Goal: Task Accomplishment & Management: Complete application form

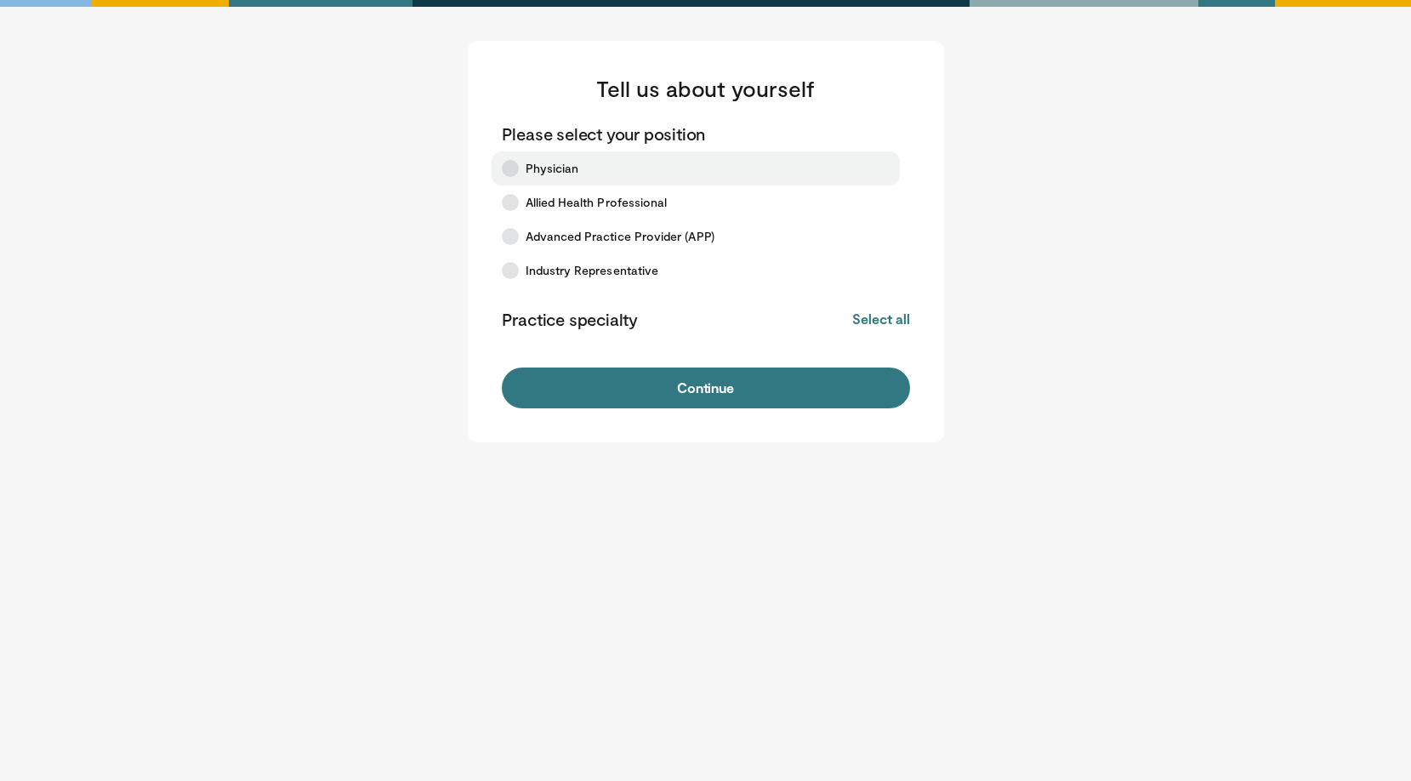
click at [511, 164] on icon at bounding box center [510, 168] width 17 height 17
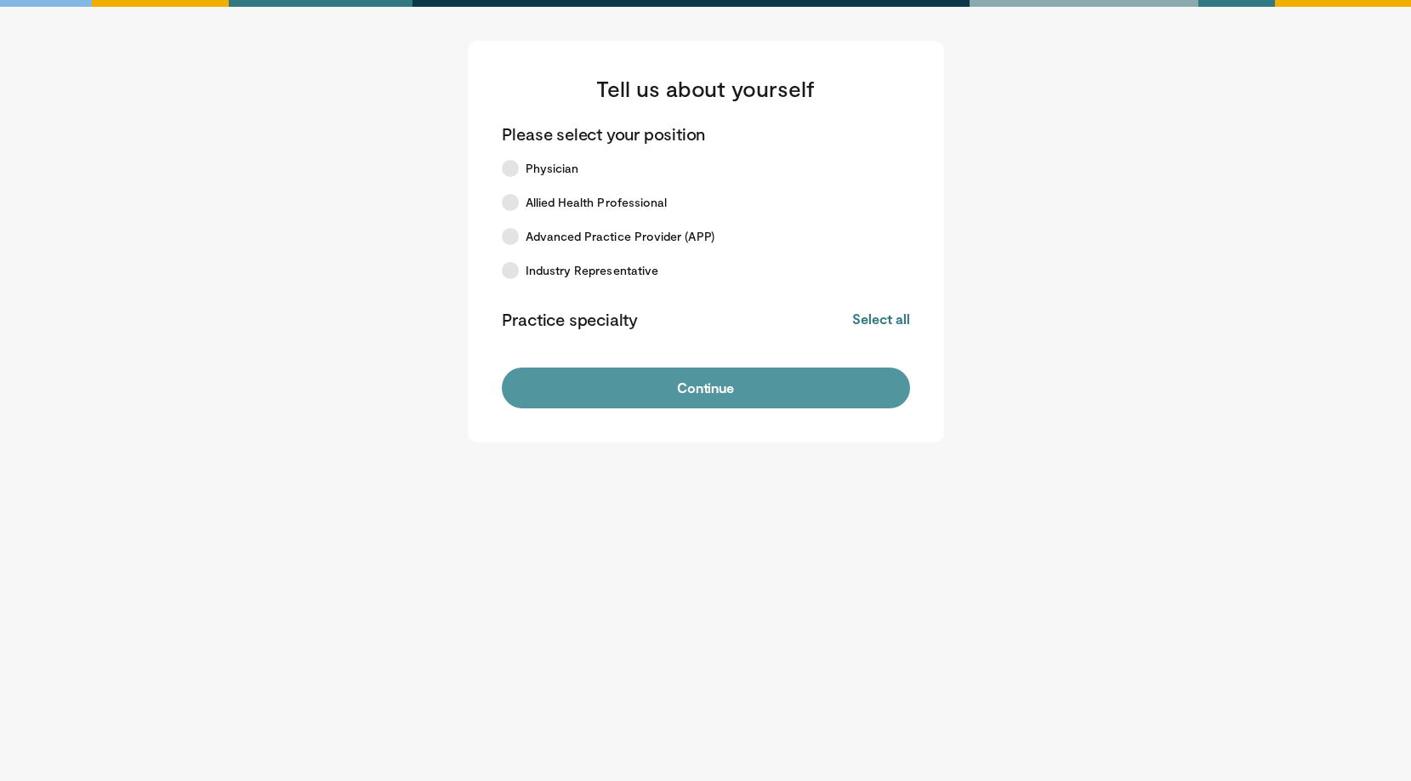
click at [674, 397] on button "Continue" at bounding box center [706, 387] width 408 height 41
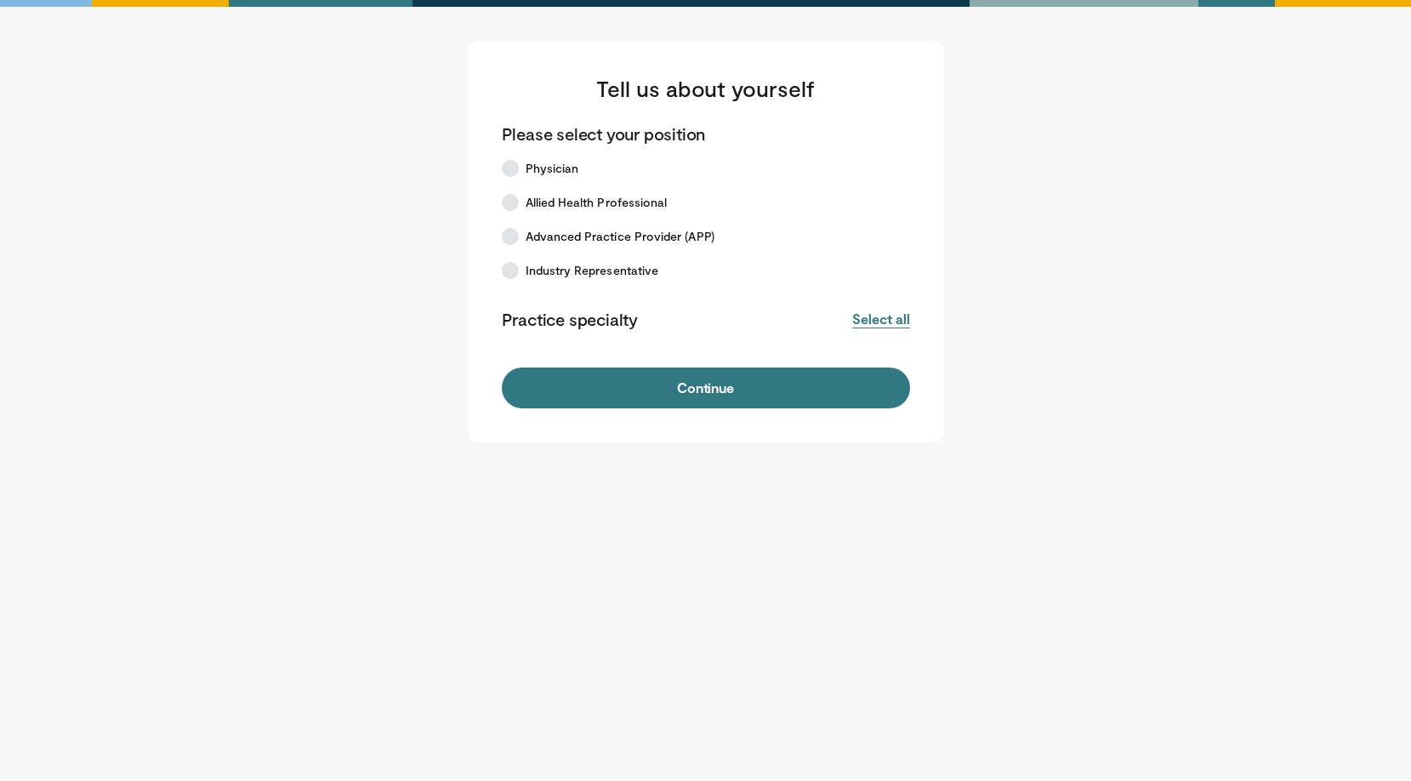
click at [878, 321] on button "Select all" at bounding box center [880, 319] width 57 height 19
click at [878, 321] on button "Deselect all" at bounding box center [873, 319] width 72 height 19
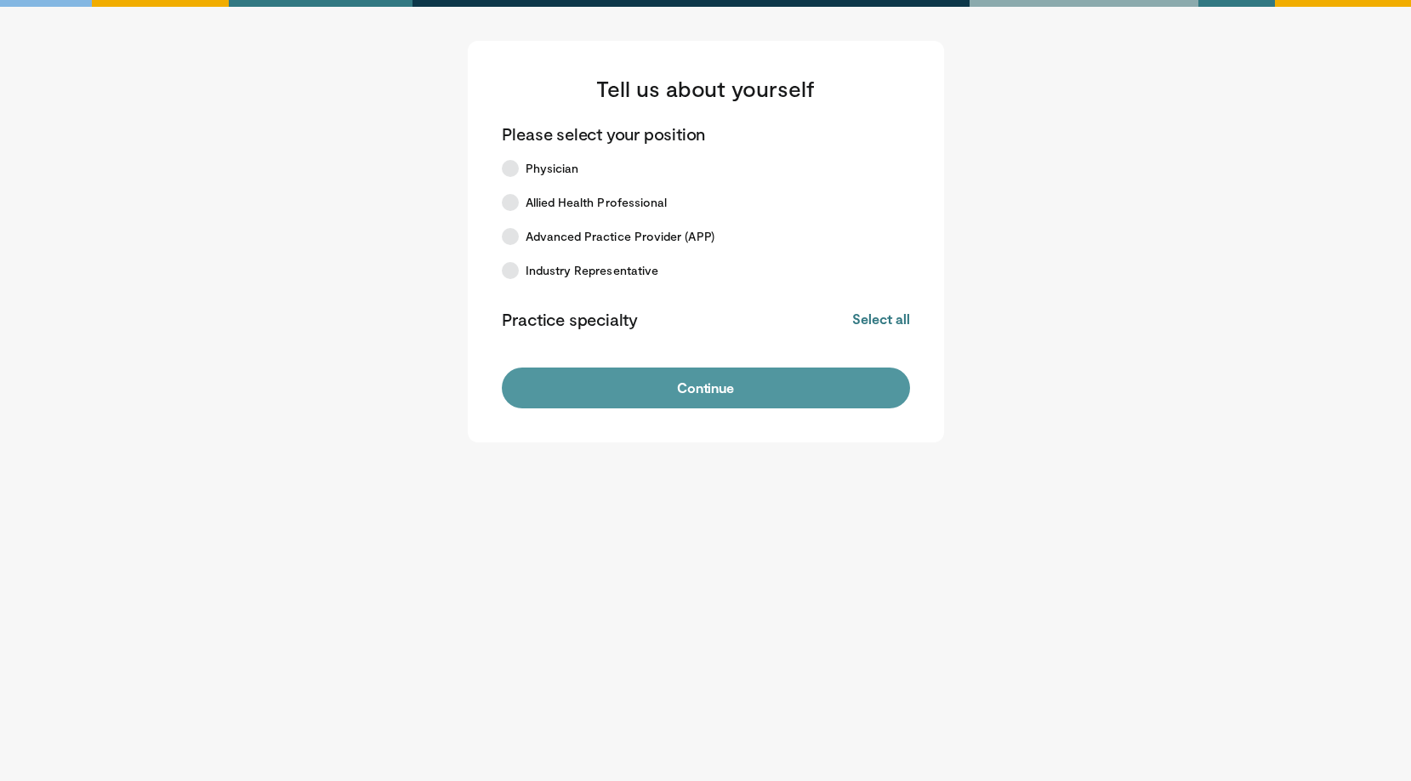
click at [720, 389] on button "Continue" at bounding box center [706, 387] width 408 height 41
click at [685, 393] on button "Continue" at bounding box center [706, 387] width 408 height 41
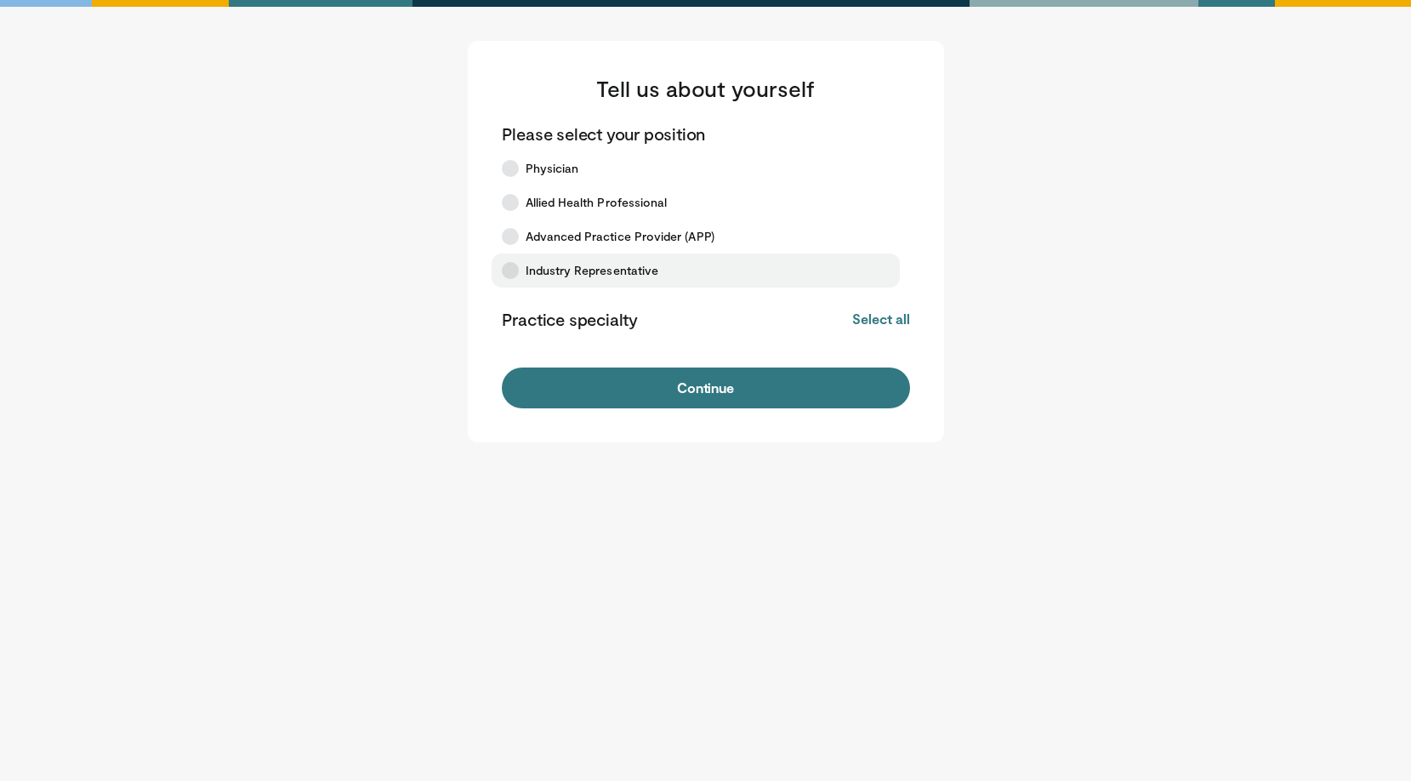
click at [509, 268] on icon at bounding box center [510, 270] width 17 height 17
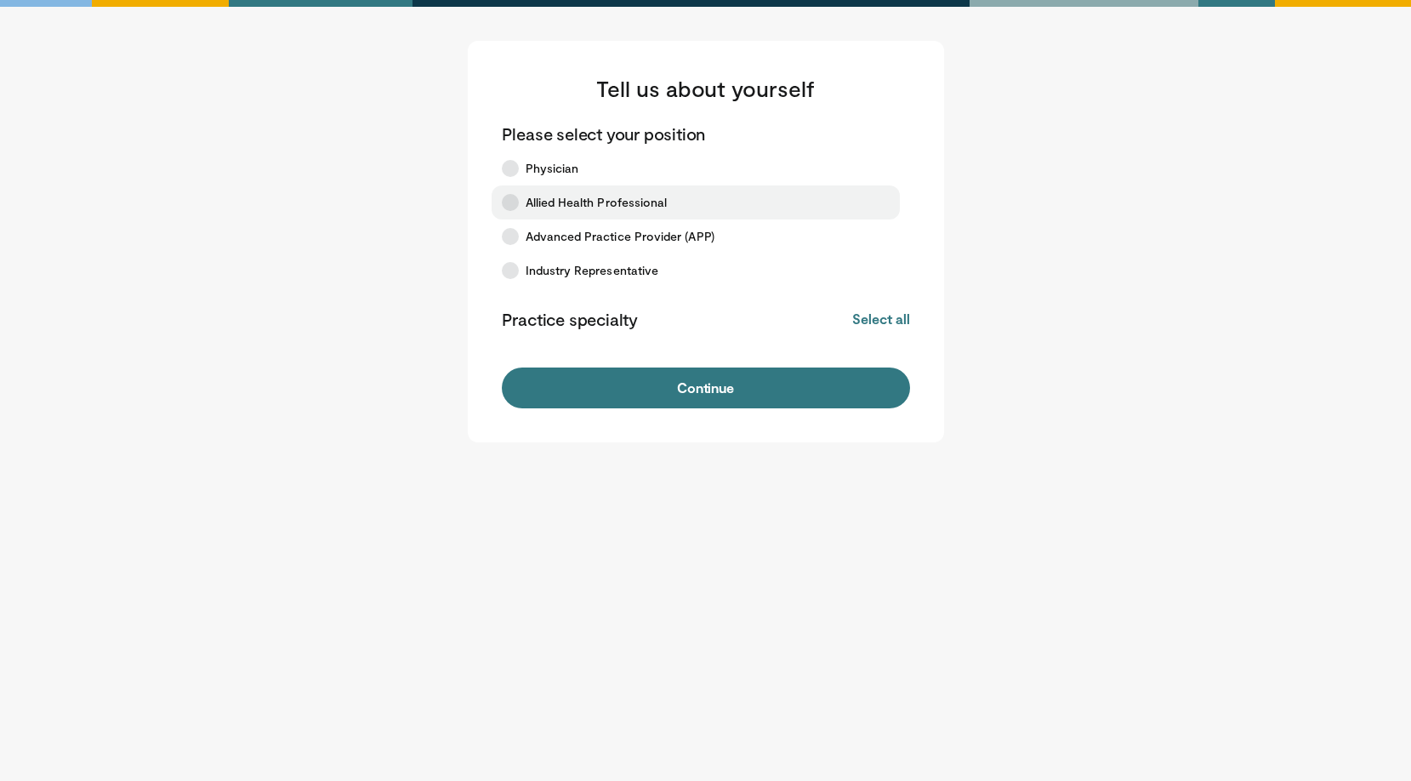
click at [510, 206] on icon at bounding box center [510, 202] width 17 height 17
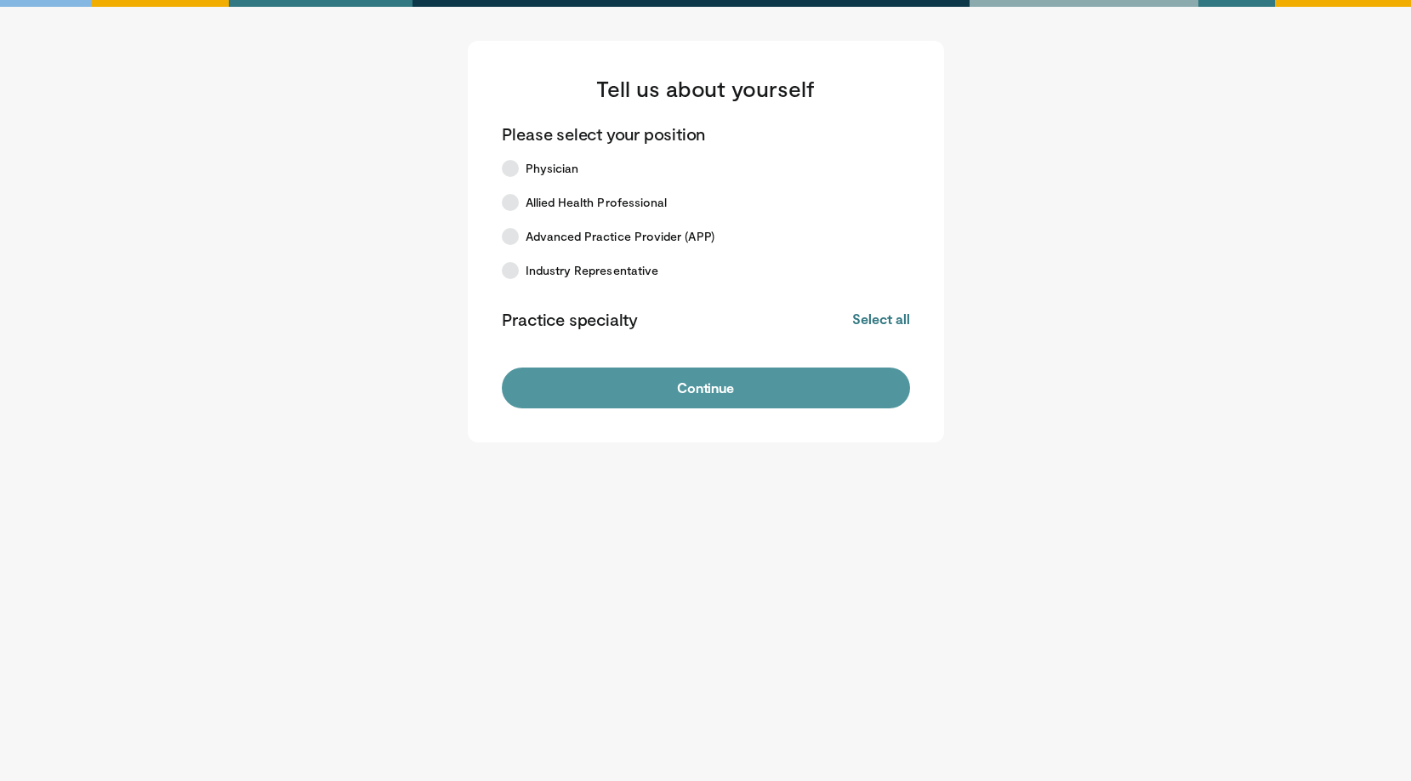
click at [679, 386] on button "Continue" at bounding box center [706, 387] width 408 height 41
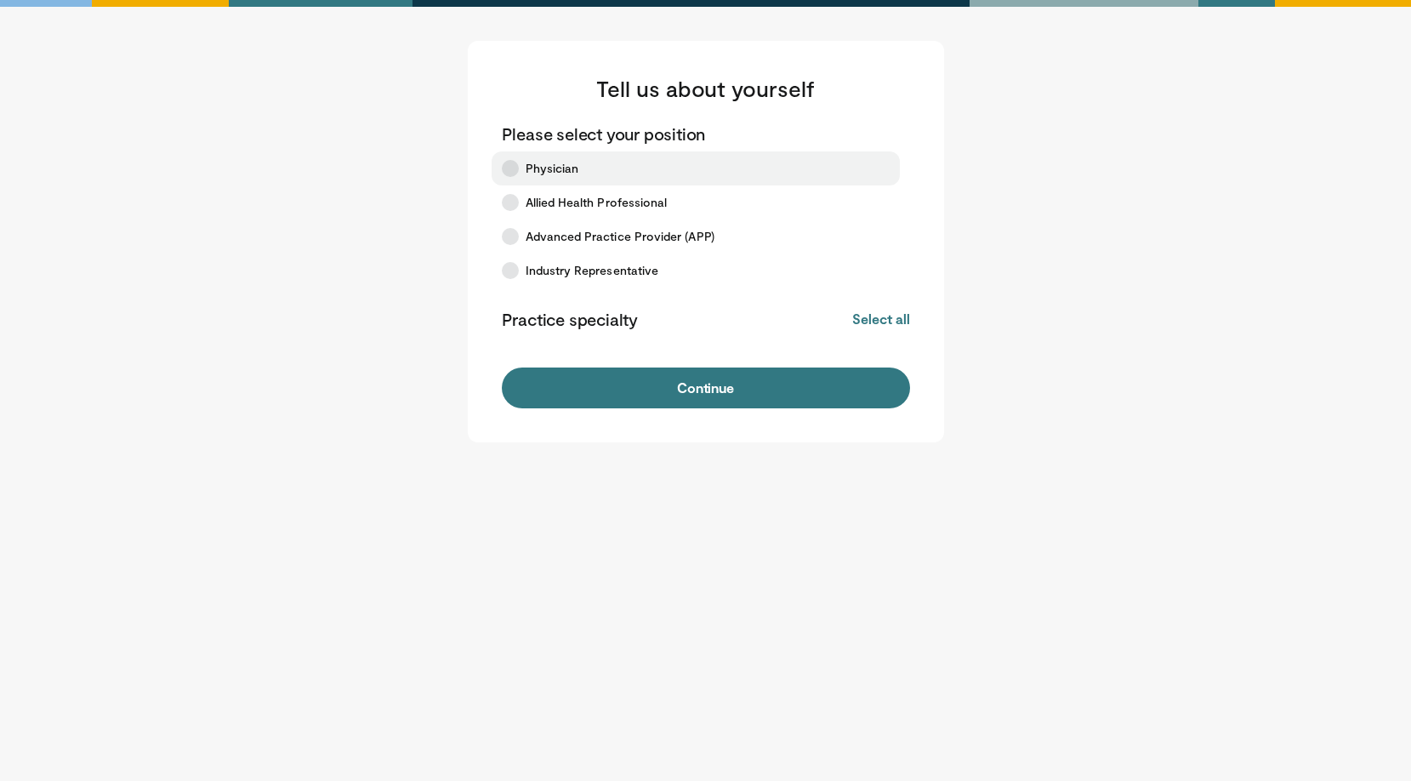
click at [520, 170] on label "Physician" at bounding box center [696, 168] width 408 height 34
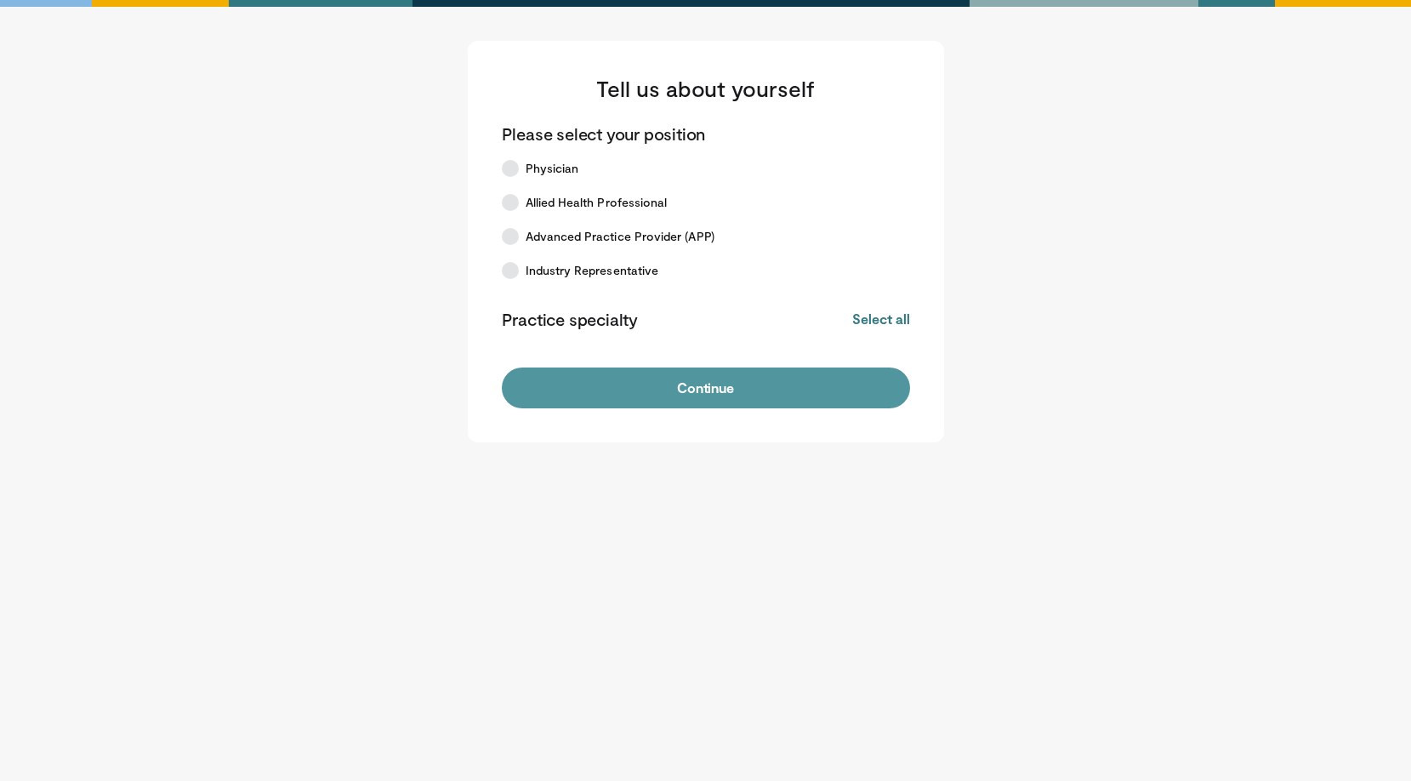
click at [629, 387] on button "Continue" at bounding box center [706, 387] width 408 height 41
